Goal: Check status: Check status

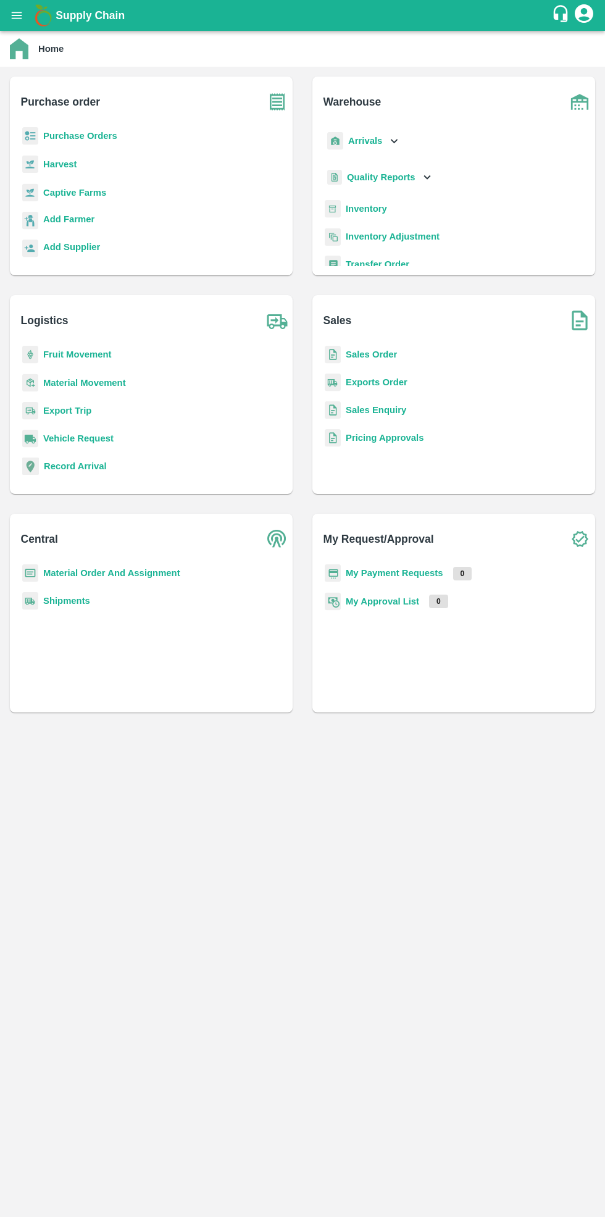
click at [88, 140] on b "Purchase Orders" at bounding box center [80, 136] width 74 height 10
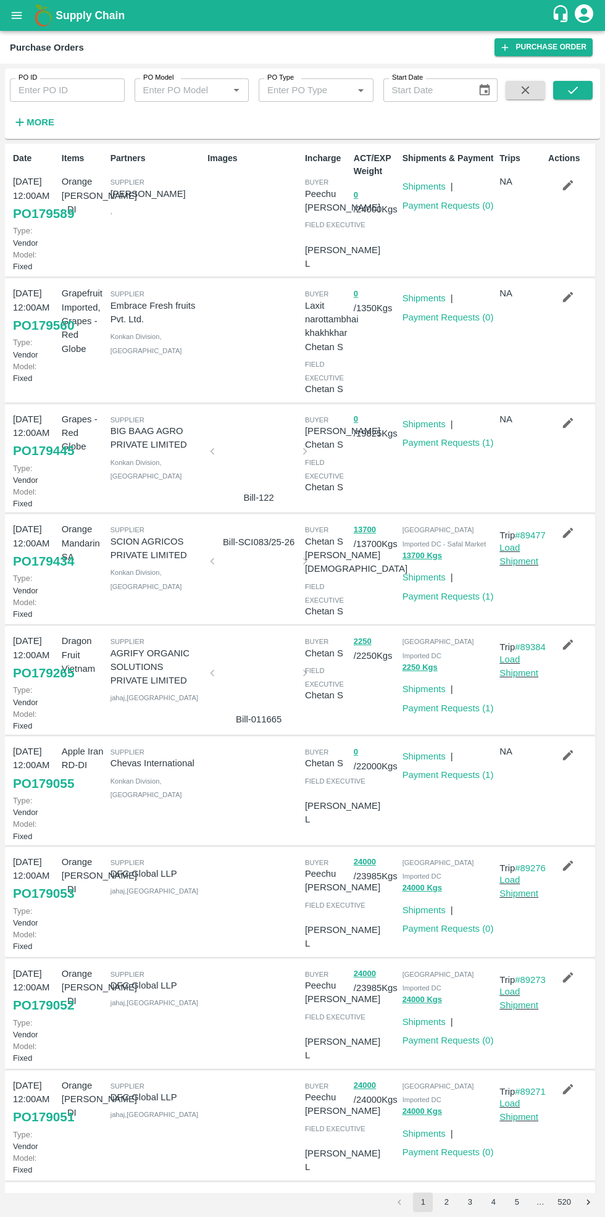
click at [568, 188] on icon "button" at bounding box center [568, 185] width 14 height 14
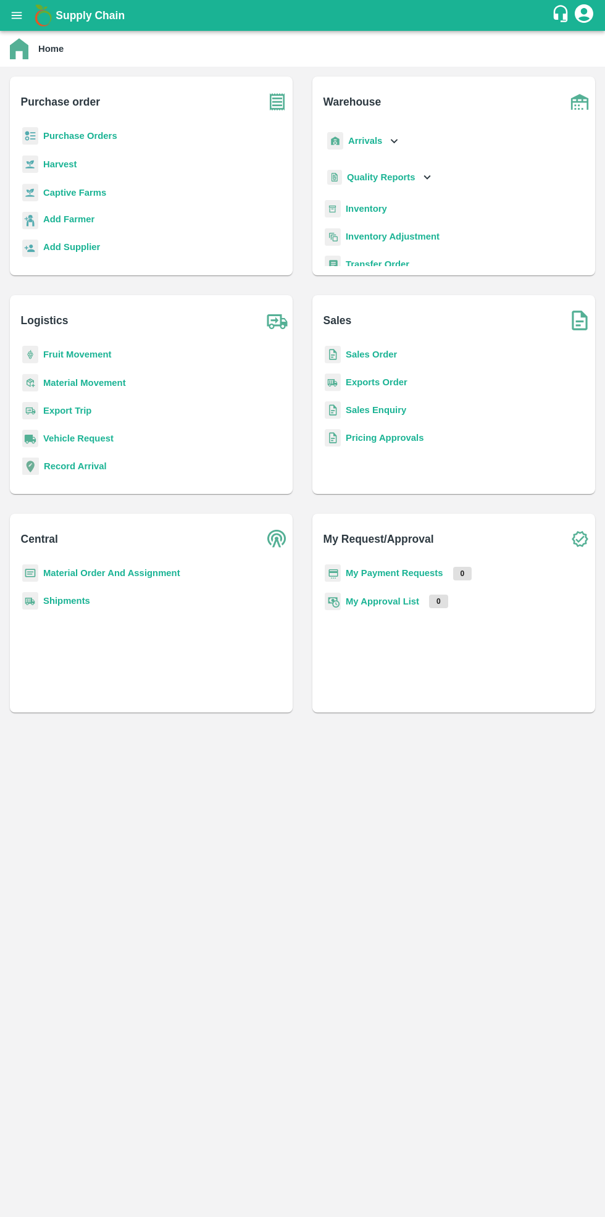
click at [94, 135] on b "Purchase Orders" at bounding box center [80, 136] width 74 height 10
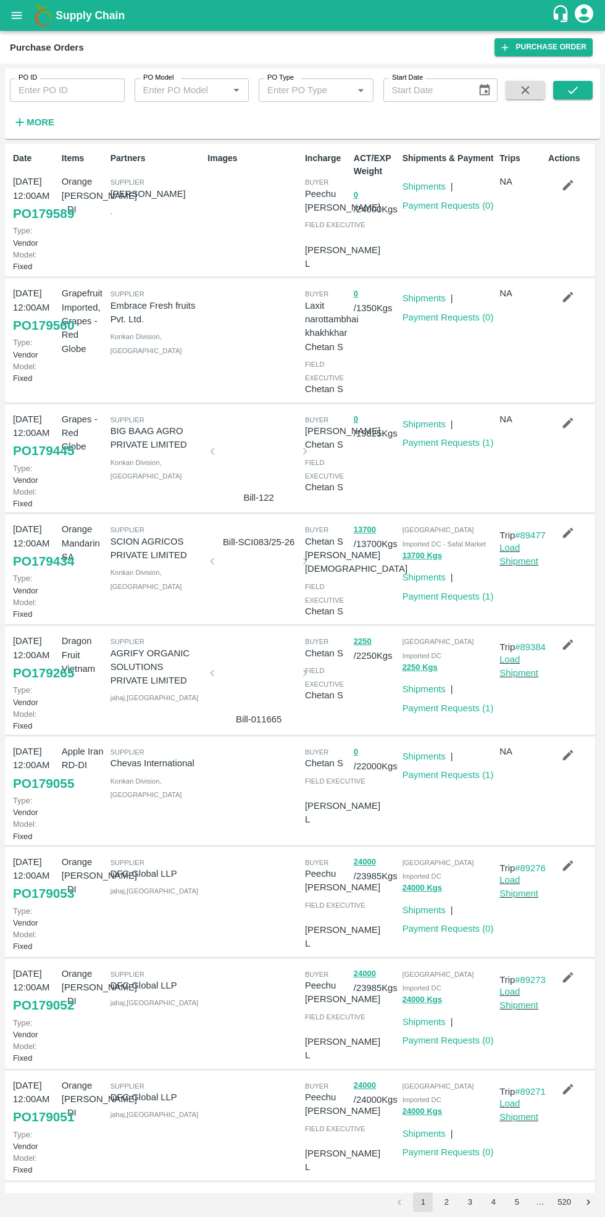
click at [446, 601] on link "Payment Requests ( 1 )" at bounding box center [448, 596] width 91 height 10
click at [457, 448] on link "Payment Requests ( 1 )" at bounding box center [448, 443] width 91 height 10
click at [447, 601] on link "Payment Requests ( 1 )" at bounding box center [448, 596] width 91 height 10
